Goal: Task Accomplishment & Management: Manage account settings

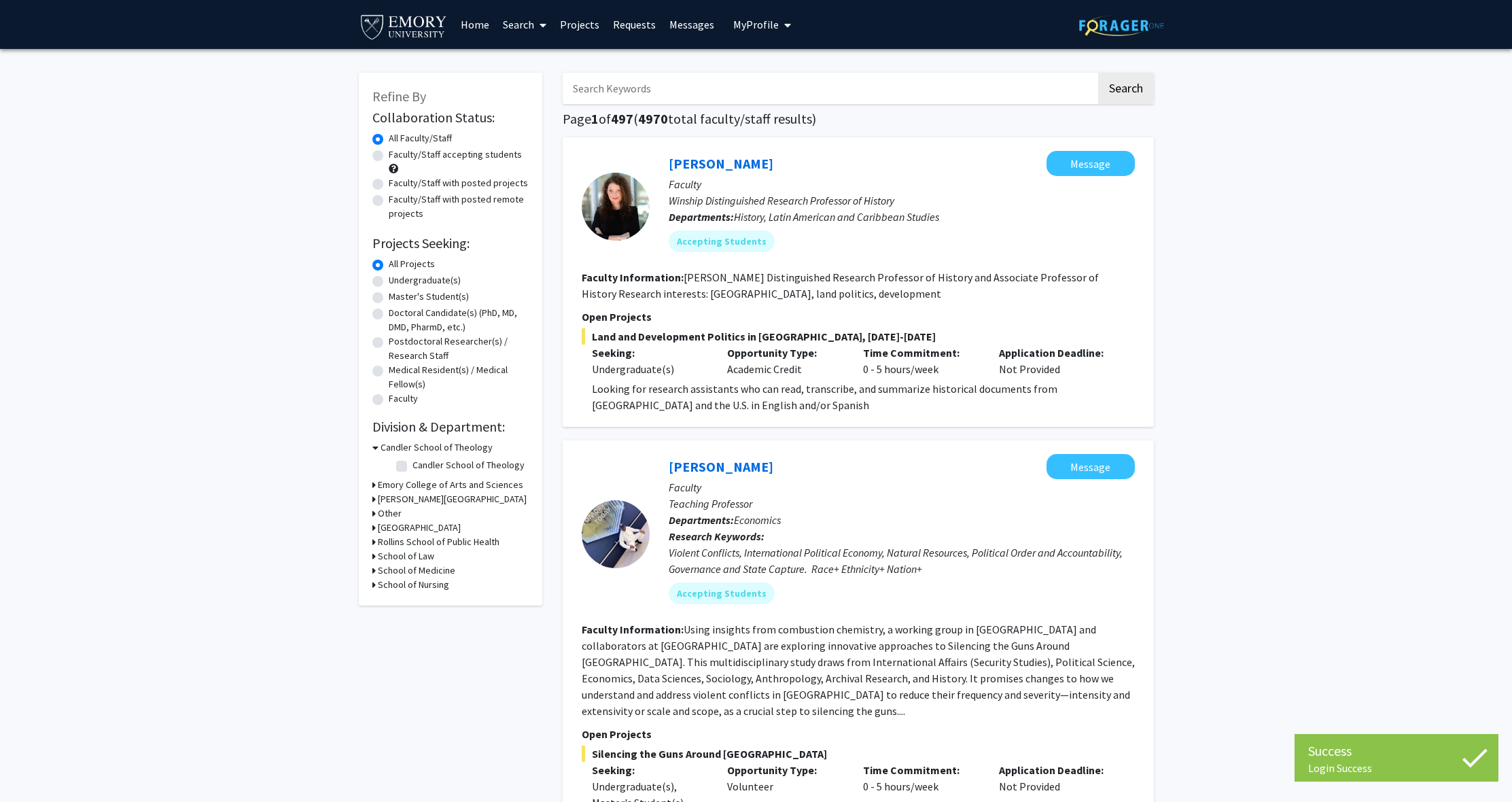
click at [582, 26] on link "Projects" at bounding box center [580, 24] width 53 height 47
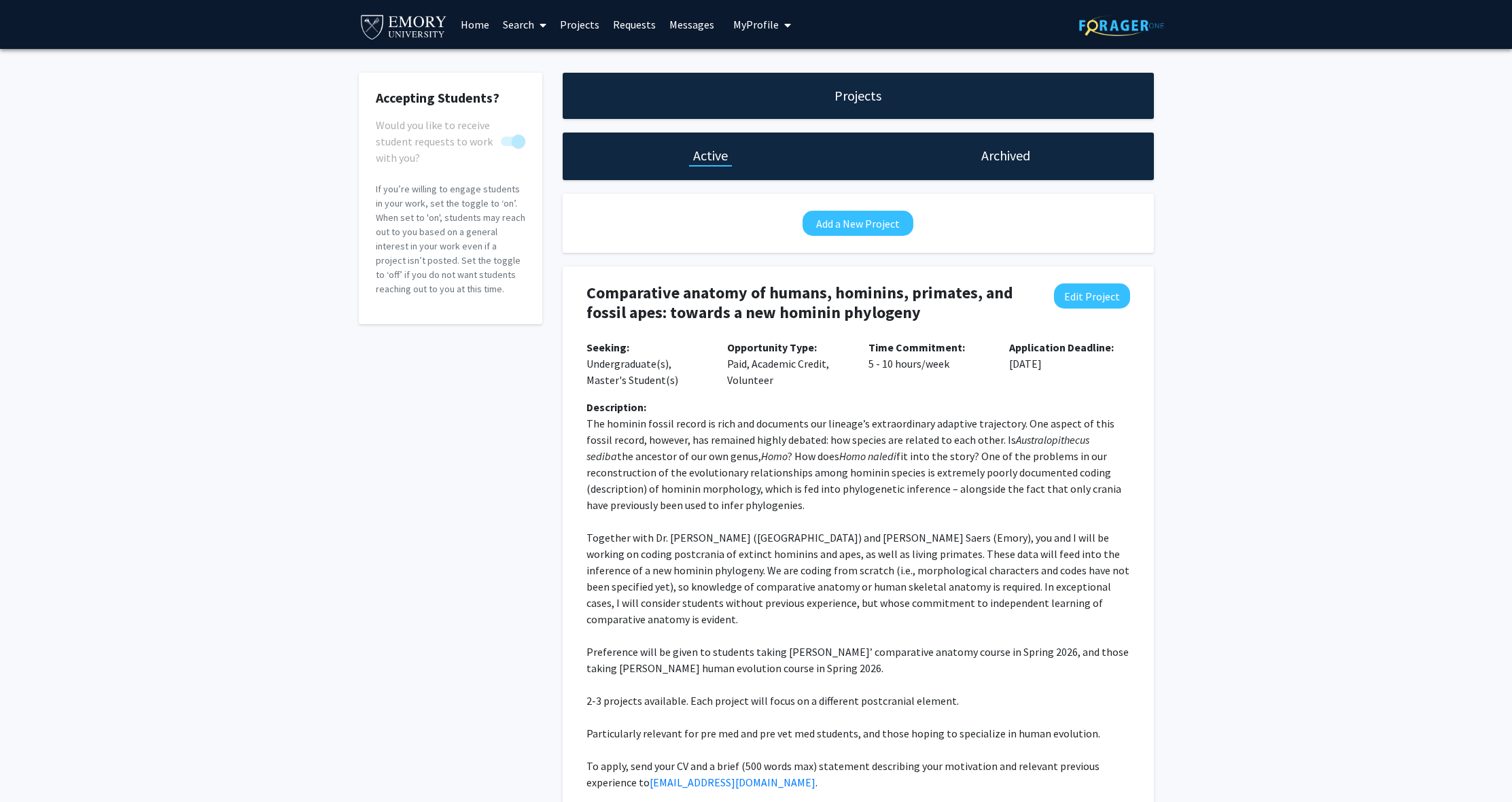
click at [753, 33] on button "My Profile" at bounding box center [761, 24] width 66 height 49
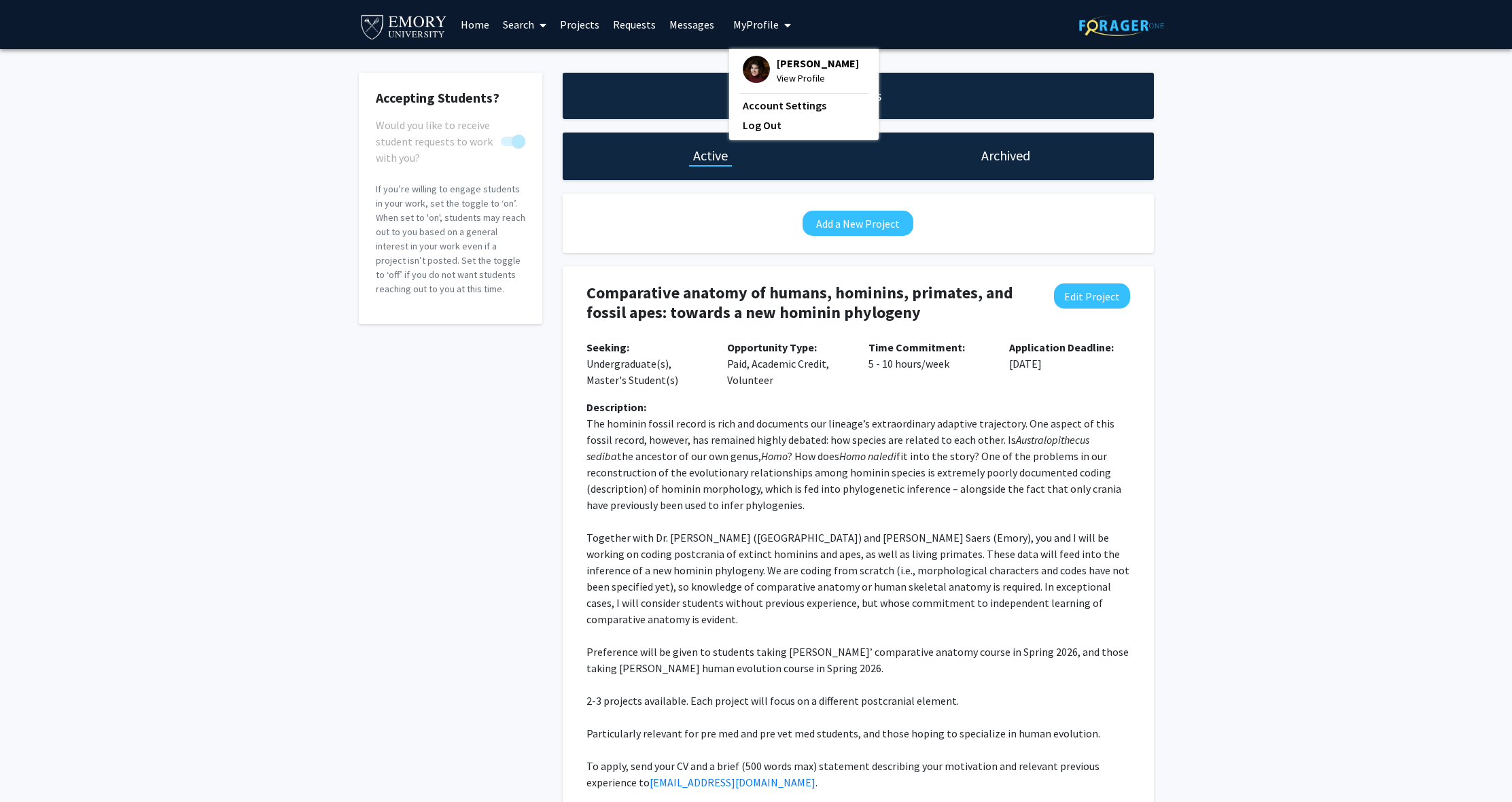
click at [750, 22] on span "My Profile" at bounding box center [756, 25] width 46 height 14
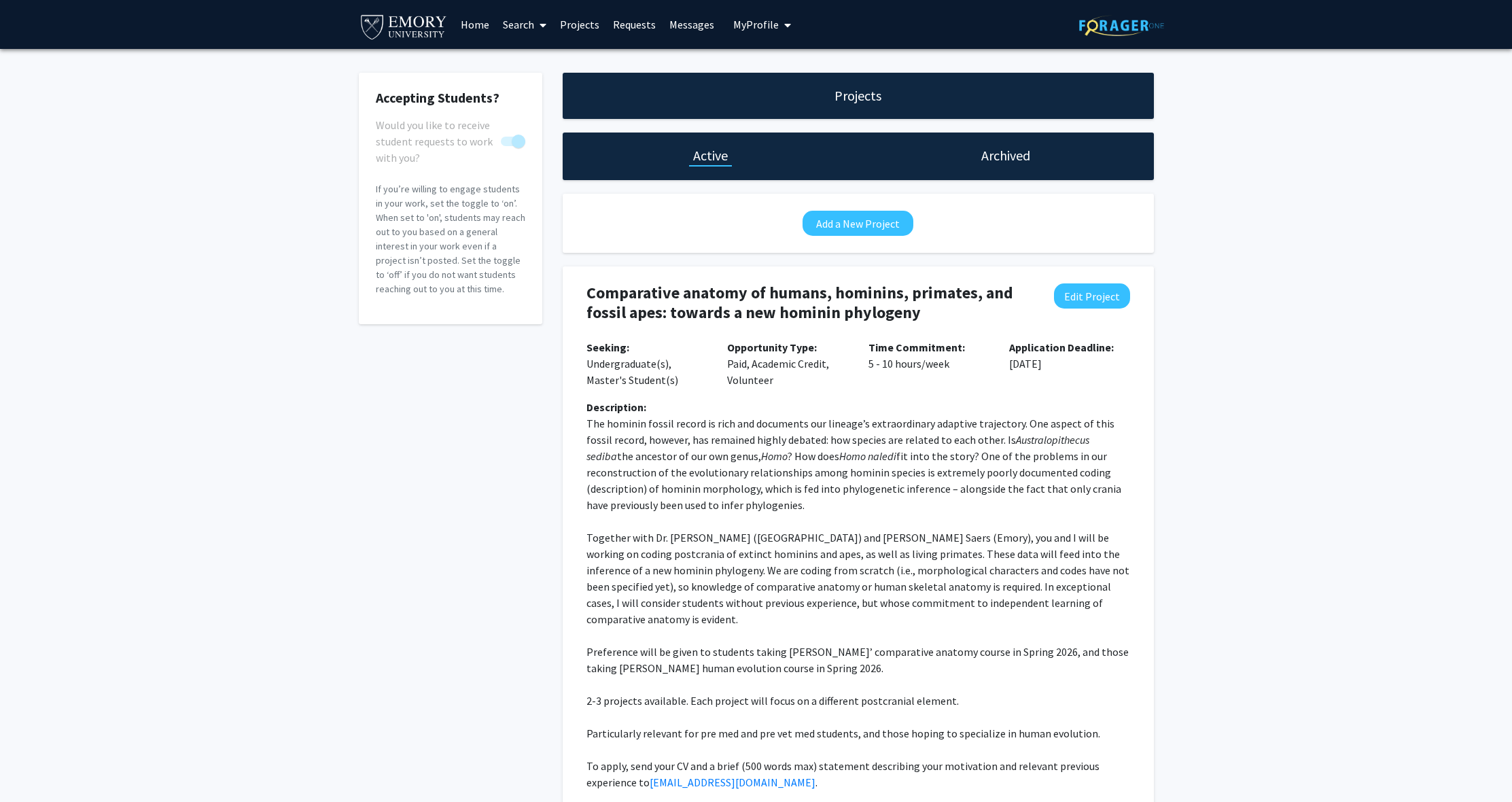
click at [750, 22] on span "My Profile" at bounding box center [756, 25] width 46 height 14
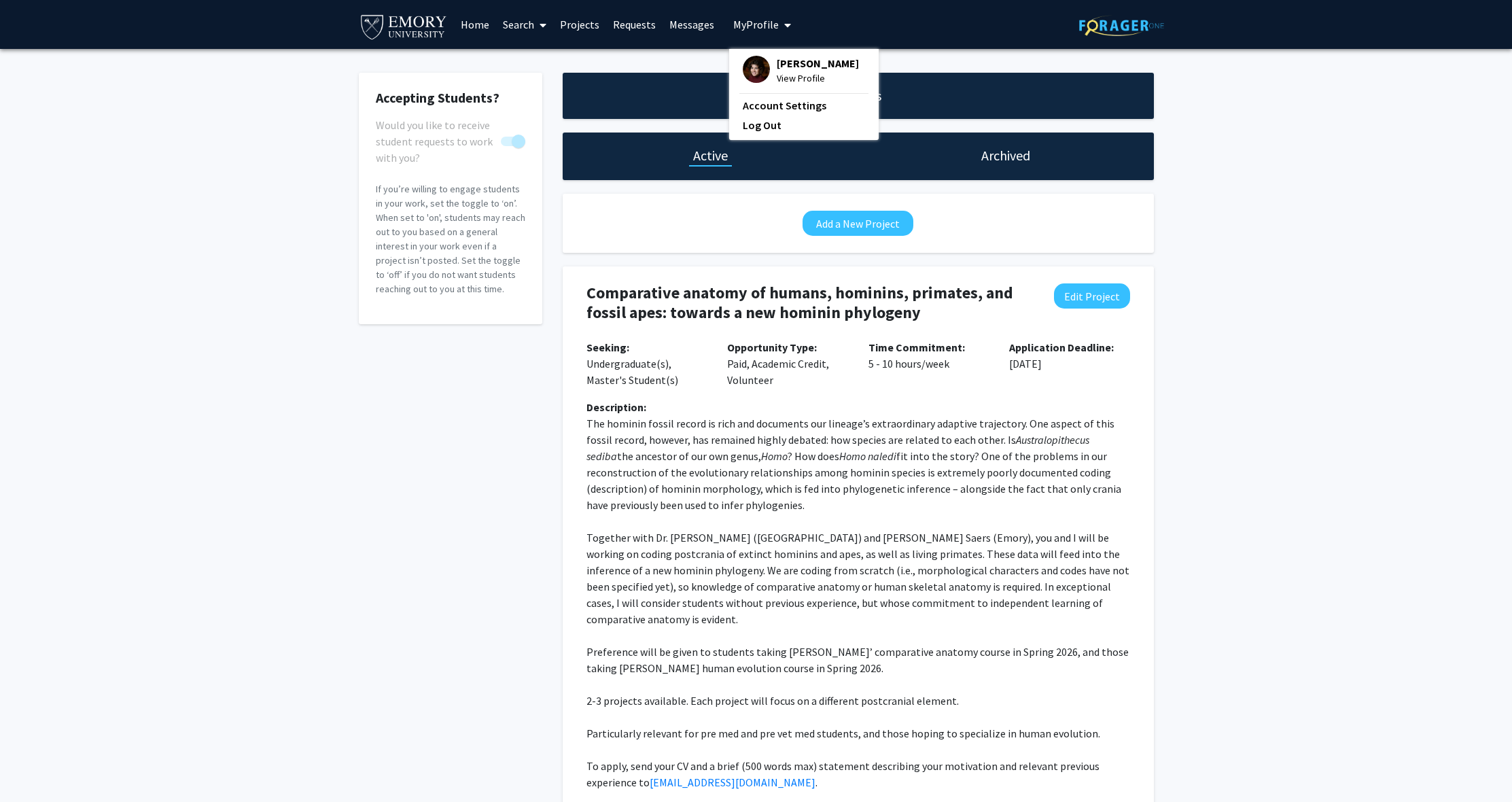
click at [785, 86] on span "View Profile" at bounding box center [818, 77] width 82 height 15
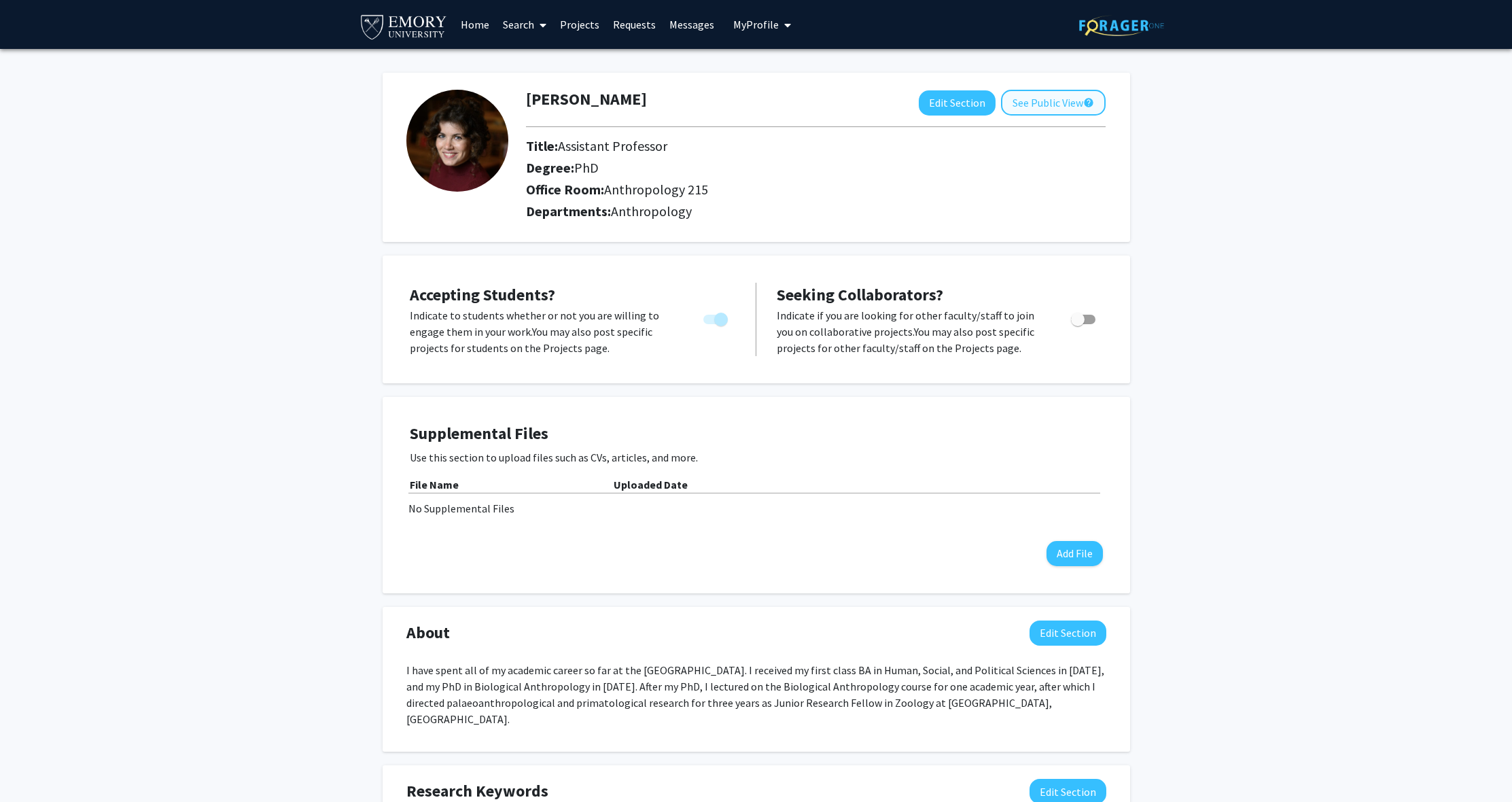
click at [1050, 108] on button "See Public View help" at bounding box center [1053, 102] width 104 height 26
